Goal: Transaction & Acquisition: Purchase product/service

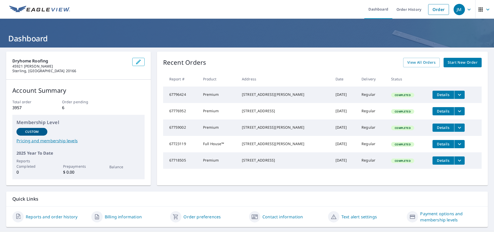
click at [453, 62] on span "Start New Order" at bounding box center [463, 62] width 30 height 6
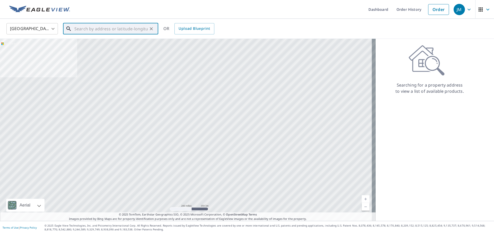
click at [128, 29] on input "text" at bounding box center [110, 29] width 73 height 14
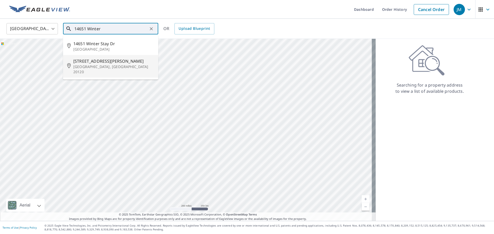
click at [123, 59] on span "[STREET_ADDRESS][PERSON_NAME]" at bounding box center [113, 61] width 81 height 6
type input "[STREET_ADDRESS][PERSON_NAME][PERSON_NAME]"
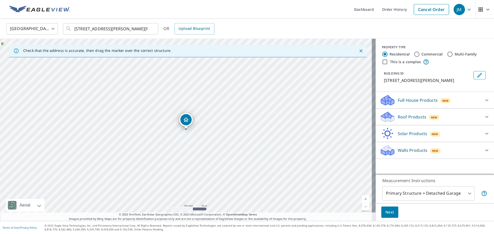
click at [408, 101] on p "Full House Products" at bounding box center [418, 100] width 40 height 6
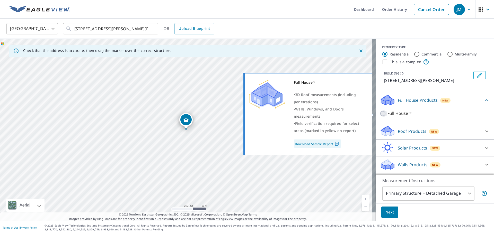
click at [380, 113] on input "Full House™" at bounding box center [384, 114] width 8 height 6
checkbox input "true"
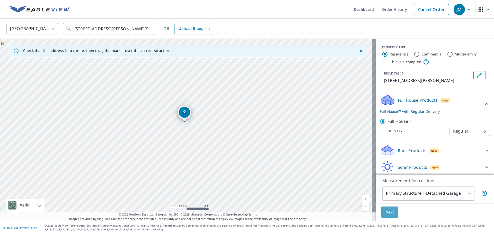
click at [387, 214] on span "Next" at bounding box center [389, 212] width 9 height 6
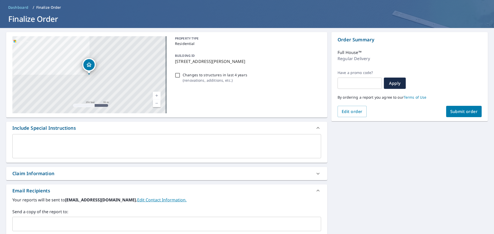
scroll to position [77, 0]
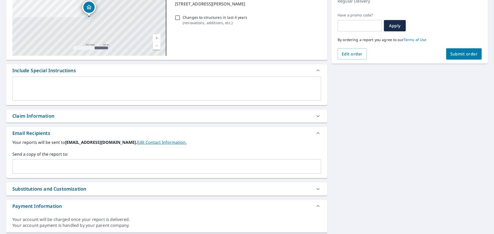
click at [51, 121] on div "Claim Information" at bounding box center [166, 116] width 321 height 13
checkbox input "true"
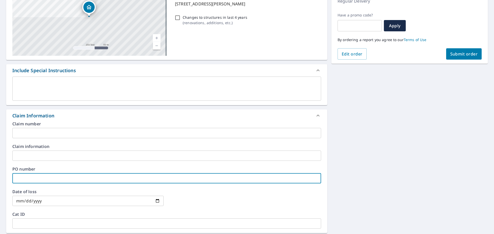
drag, startPoint x: 42, startPoint y: 179, endPoint x: 57, endPoint y: 177, distance: 15.5
click at [42, 179] on input "text" at bounding box center [166, 178] width 309 height 10
type input "P"
checkbox input "true"
type input "Pe"
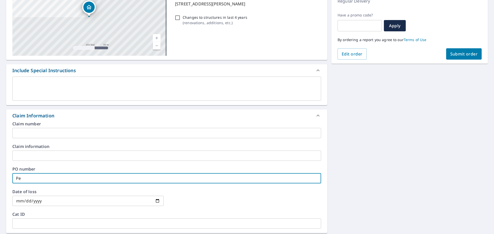
checkbox input "true"
type input "Pet"
checkbox input "true"
type input "[PERSON_NAME]"
checkbox input "true"
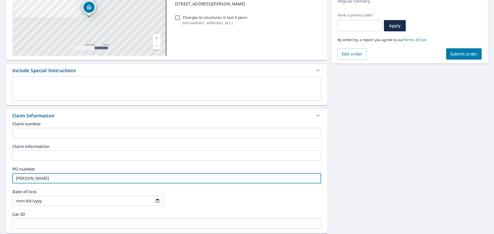
type input "Petro"
checkbox input "true"
type input "Petrof"
checkbox input "true"
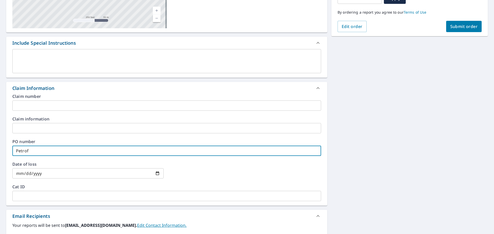
scroll to position [180, 0]
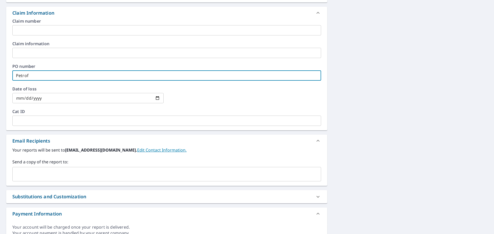
type input "Petrof"
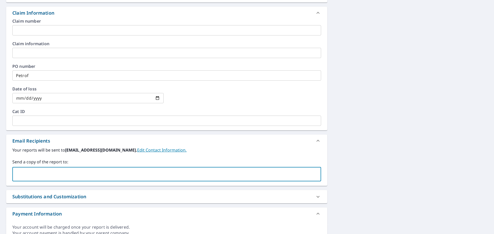
click at [52, 171] on input "text" at bounding box center [163, 175] width 296 height 10
type input "[PERSON_NAME][EMAIL_ADDRESS][DOMAIN_NAME]"
checkbox input "true"
type input "[PERSON_NAME][EMAIL_ADDRESS][DOMAIN_NAME]"
checkbox input "true"
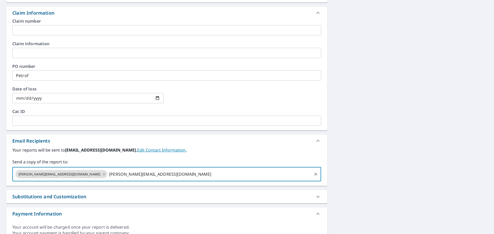
type input "[PERSON_NAME][EMAIL_ADDRESS][DOMAIN_NAME]"
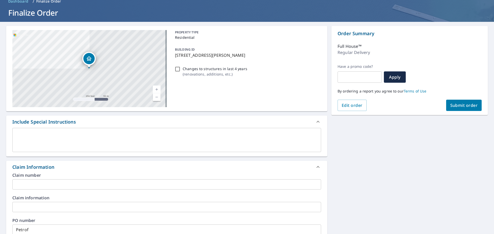
click at [458, 105] on span "Submit order" at bounding box center [464, 106] width 28 height 6
checkbox input "true"
